Goal: Information Seeking & Learning: Learn about a topic

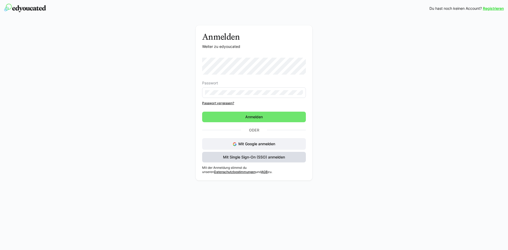
click at [251, 159] on span "Mit Single Sign-On (SSO) anmelden" at bounding box center [254, 157] width 64 height 5
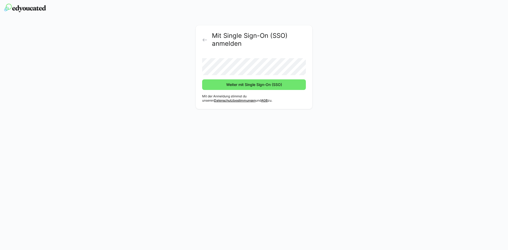
click at [202, 79] on button "Weiter mit Single Sign-On (SSO)" at bounding box center [254, 84] width 104 height 11
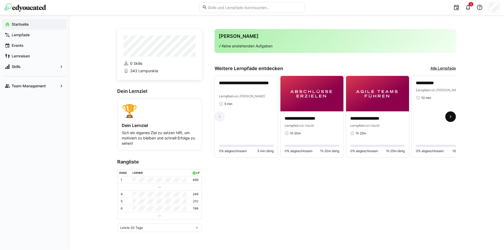
click at [451, 117] on eds-icon at bounding box center [450, 116] width 5 height 5
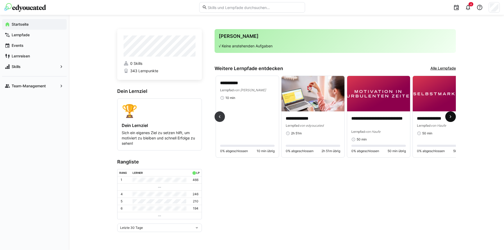
scroll to position [0, 197]
click at [451, 117] on eds-icon at bounding box center [450, 116] width 5 height 5
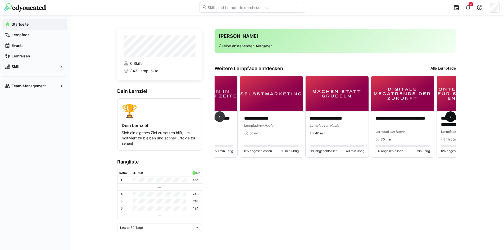
scroll to position [0, 394]
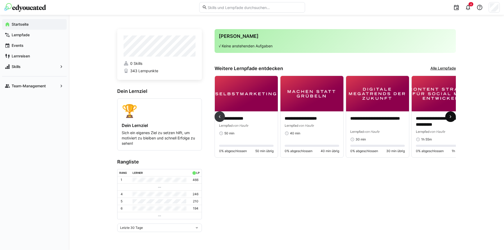
click at [451, 117] on eds-icon at bounding box center [450, 116] width 5 height 5
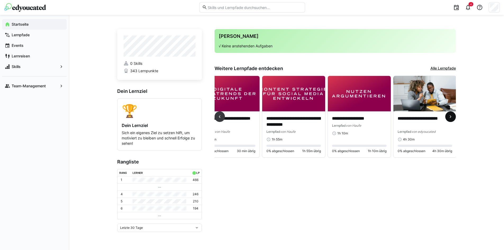
scroll to position [0, 544]
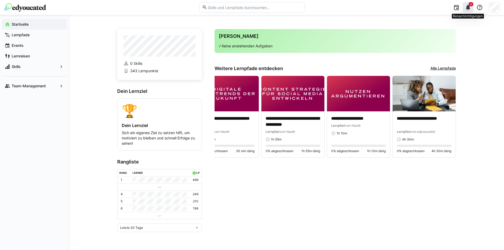
click at [468, 7] on eds-icon at bounding box center [468, 7] width 6 height 6
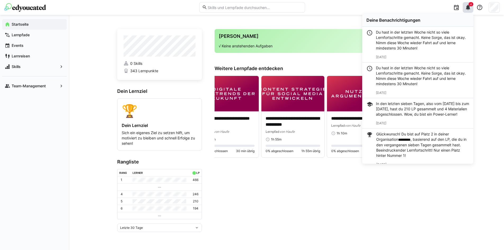
click at [495, 55] on div "**********" at bounding box center [286, 132] width 435 height 235
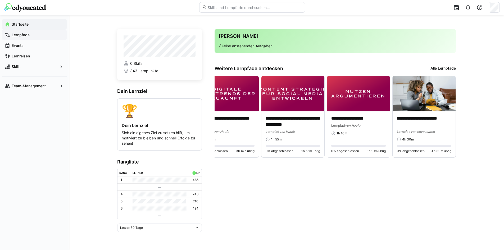
click at [0, 0] on app-navigation-label "Lernpfade" at bounding box center [0, 0] width 0 height 0
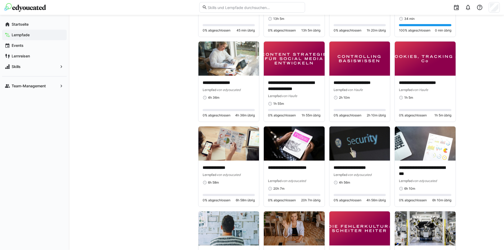
scroll to position [850, 0]
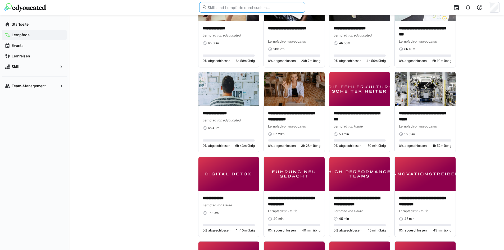
click at [249, 7] on input "text" at bounding box center [254, 7] width 95 height 5
type input "kroniverse"
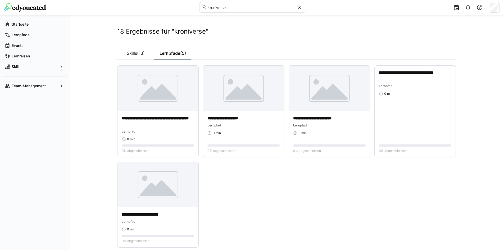
click at [275, 187] on app-cards-list "**********" at bounding box center [286, 156] width 339 height 182
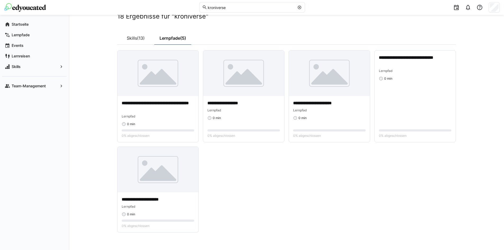
scroll to position [23, 0]
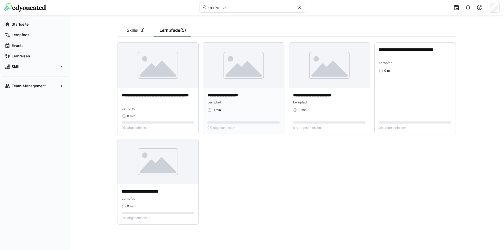
click at [245, 92] on div "**********" at bounding box center [243, 111] width 81 height 46
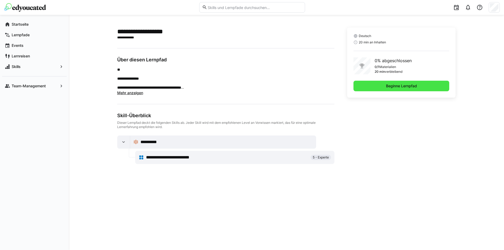
click at [408, 87] on span "Beginne Lernpfad" at bounding box center [401, 85] width 33 height 5
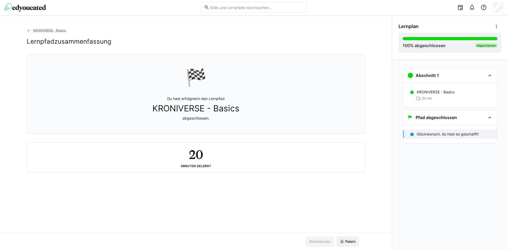
click at [29, 32] on eds-icon at bounding box center [29, 30] width 5 height 5
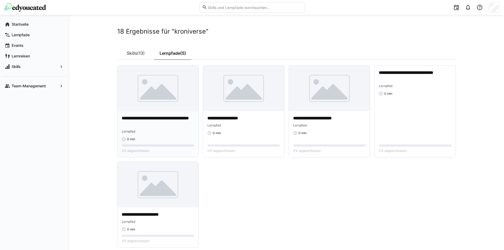
click at [169, 123] on p "**********" at bounding box center [158, 121] width 73 height 12
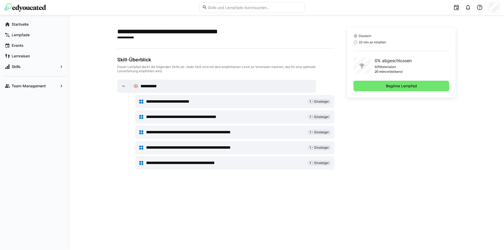
click at [213, 148] on span "**********" at bounding box center [198, 148] width 104 height 6
click at [176, 148] on span "**********" at bounding box center [198, 148] width 104 height 6
click at [134, 146] on div at bounding box center [132, 139] width 6 height 15
click at [144, 148] on div "**********" at bounding box center [235, 147] width 192 height 11
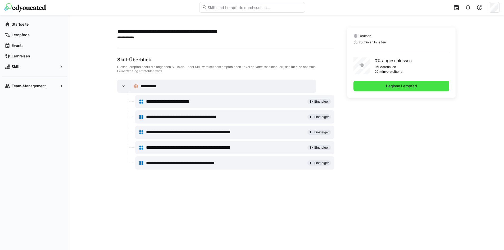
click at [362, 84] on span "Beginne Lernpfad" at bounding box center [402, 86] width 96 height 11
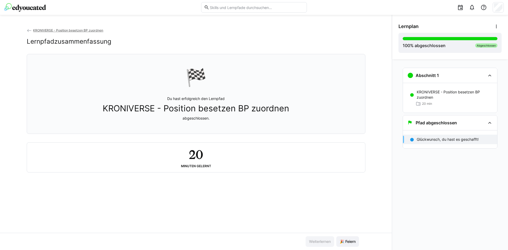
click at [271, 107] on span "KRONIVERSE - Position besetzen BP zuordnen" at bounding box center [196, 109] width 187 height 10
click at [453, 74] on div "Abschnitt 1" at bounding box center [446, 75] width 78 height 6
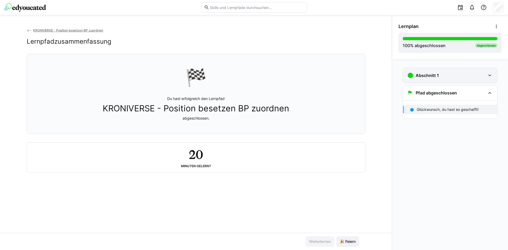
click at [453, 74] on div "Abschnitt 1" at bounding box center [446, 75] width 78 height 6
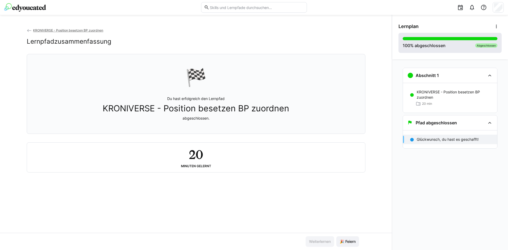
click at [478, 37] on div at bounding box center [450, 38] width 95 height 3
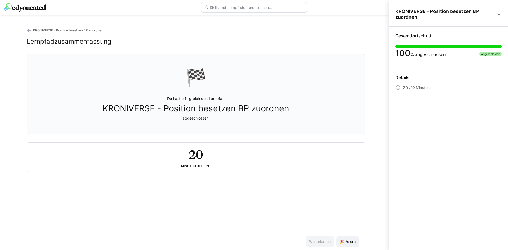
click at [478, 37] on div "Gesamtfortschritt" at bounding box center [448, 35] width 106 height 5
click at [59, 29] on span "KRONIVERSE - Position besetzen BP zuordnen" at bounding box center [68, 30] width 70 height 4
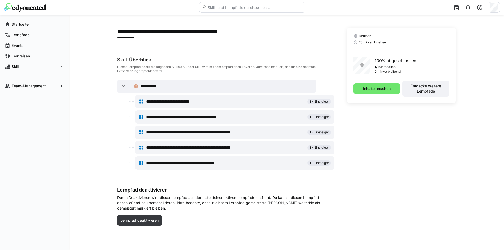
click at [165, 100] on span "**********" at bounding box center [176, 101] width 60 height 6
click at [124, 88] on eds-icon at bounding box center [123, 86] width 5 height 5
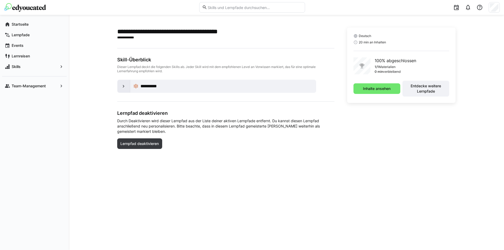
click at [124, 88] on eds-icon at bounding box center [123, 86] width 5 height 5
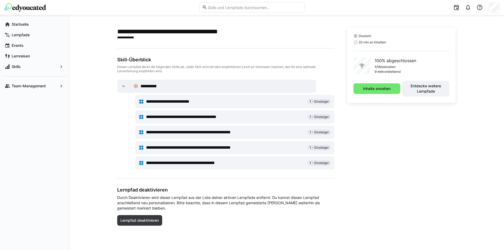
click at [170, 84] on div "**********" at bounding box center [227, 86] width 172 height 6
click at [370, 92] on span "Inhalte ansehen" at bounding box center [377, 88] width 47 height 11
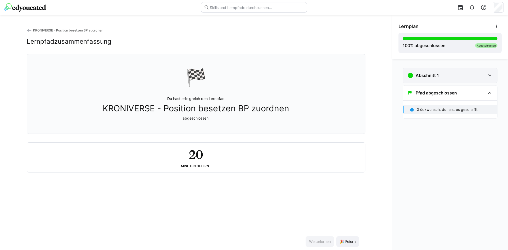
click at [482, 74] on div "Abschnitt 1" at bounding box center [446, 75] width 78 height 6
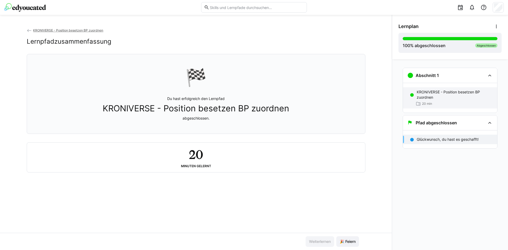
click at [457, 101] on div "20 min" at bounding box center [455, 103] width 76 height 5
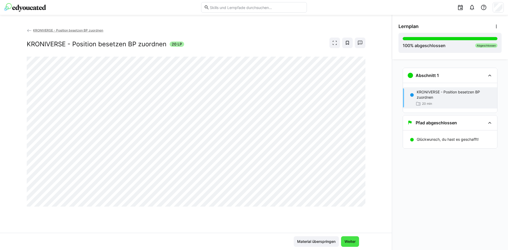
click at [351, 241] on span "Weiter" at bounding box center [350, 241] width 13 height 5
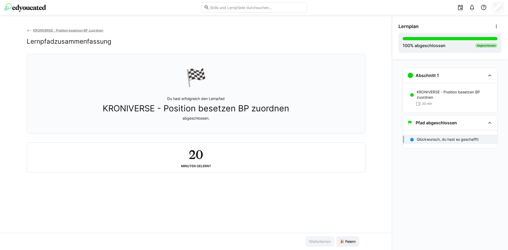
click at [17, 8] on img at bounding box center [25, 7] width 42 height 8
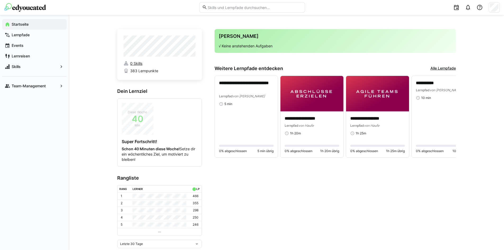
click at [137, 62] on span "0 Skills" at bounding box center [136, 63] width 12 height 5
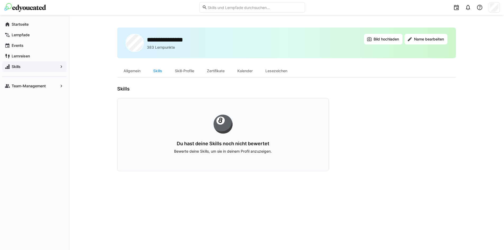
click at [25, 69] on span "Skills" at bounding box center [34, 66] width 47 height 5
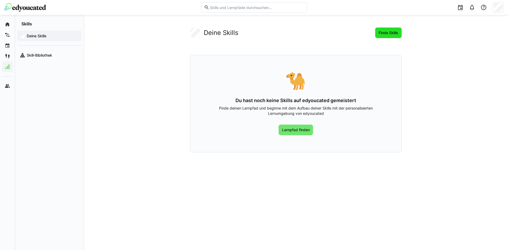
click at [391, 33] on span "Finde Skills" at bounding box center [388, 32] width 21 height 5
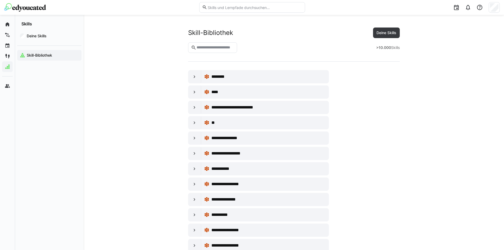
click at [25, 6] on img at bounding box center [25, 7] width 42 height 8
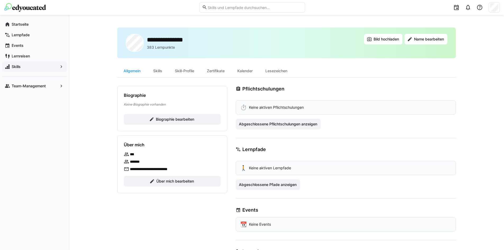
click at [12, 12] on div at bounding box center [252, 7] width 496 height 15
click at [18, 9] on img at bounding box center [25, 7] width 42 height 8
